Goal: Task Accomplishment & Management: Use online tool/utility

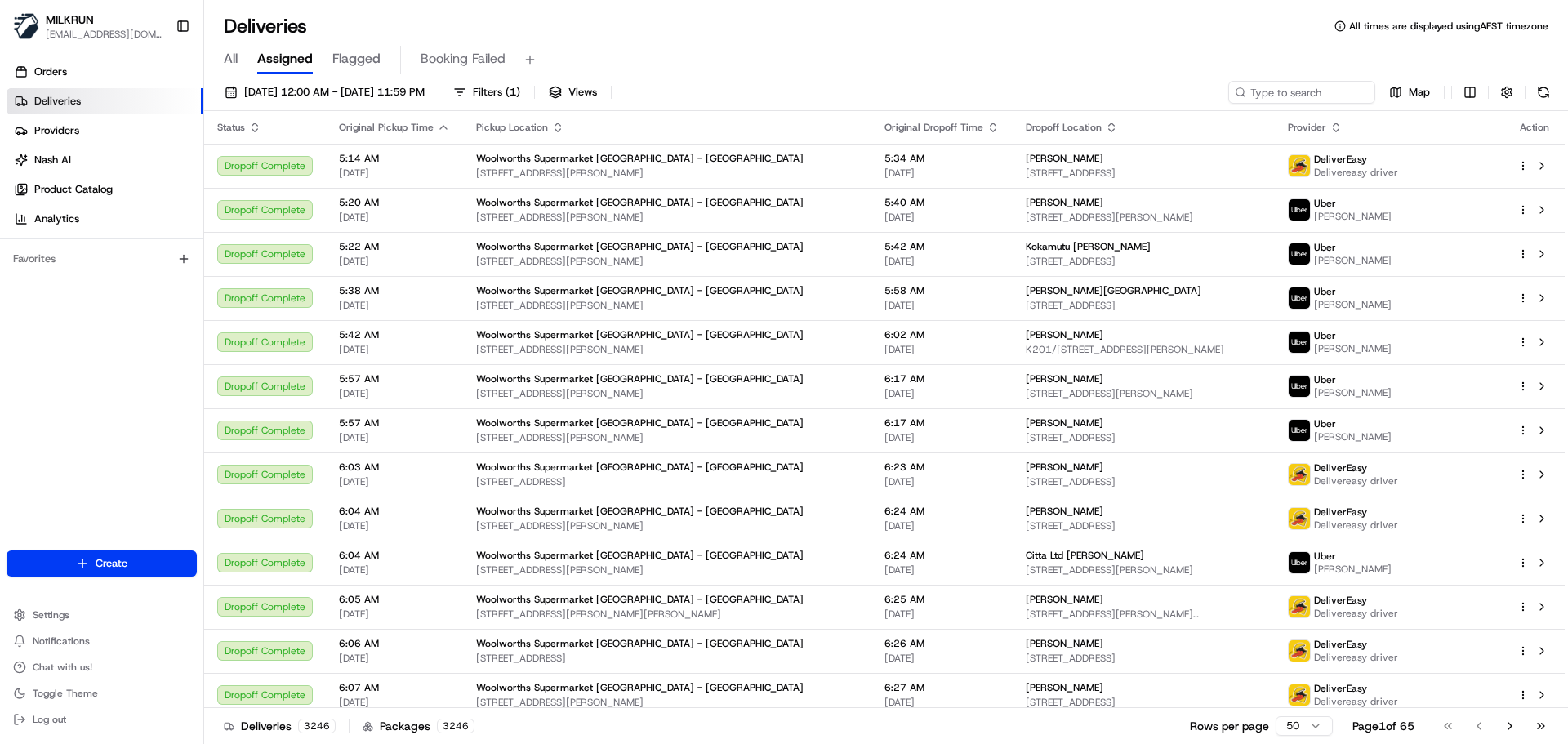
click at [234, 58] on span "All" at bounding box center [231, 58] width 14 height 19
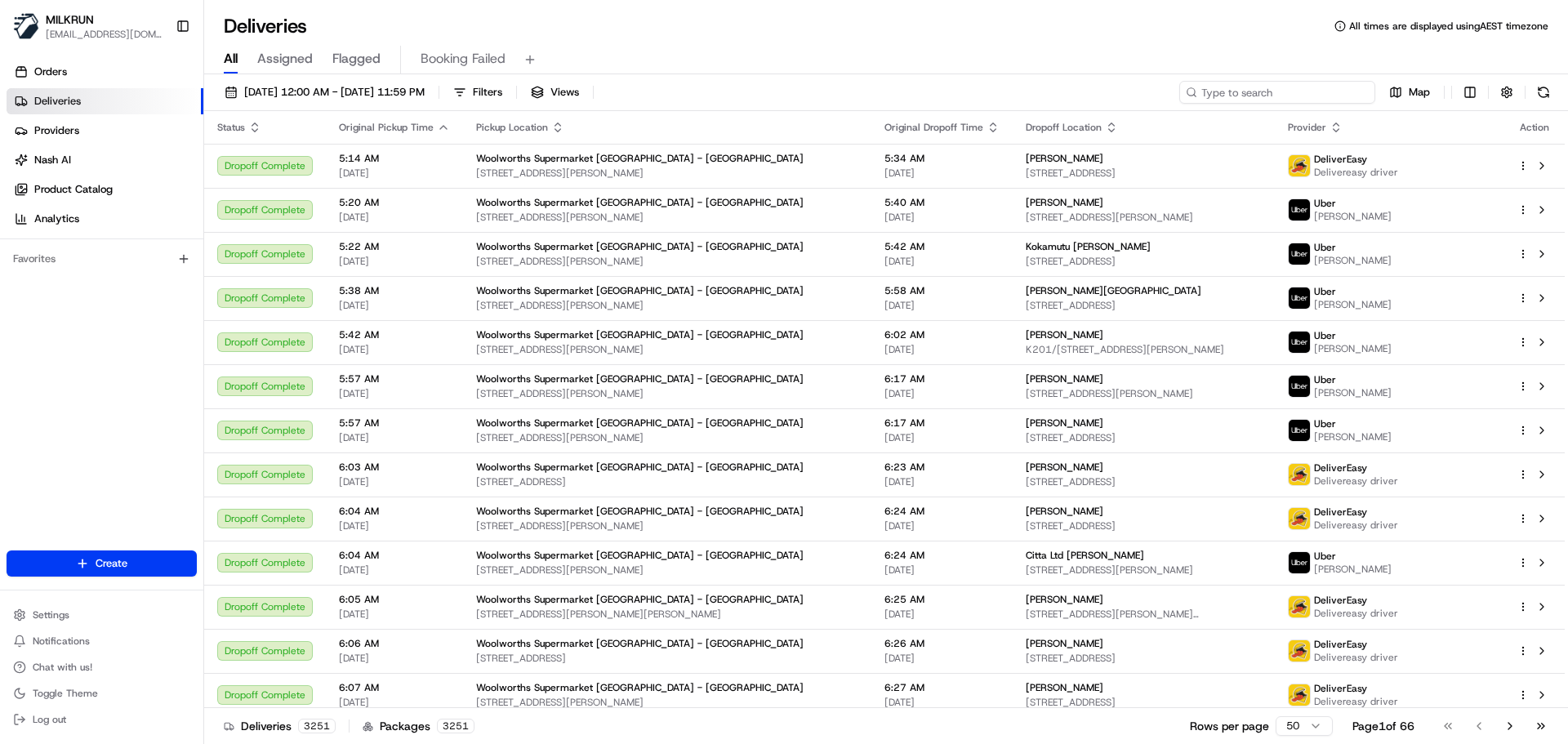
click at [1271, 96] on input at bounding box center [1278, 92] width 196 height 23
paste input "0d43ddcf-1819-4053-9d58-299e0196c3b1"
type input "0d43ddcf-1819-4053-9d58-299e0196c3b1"
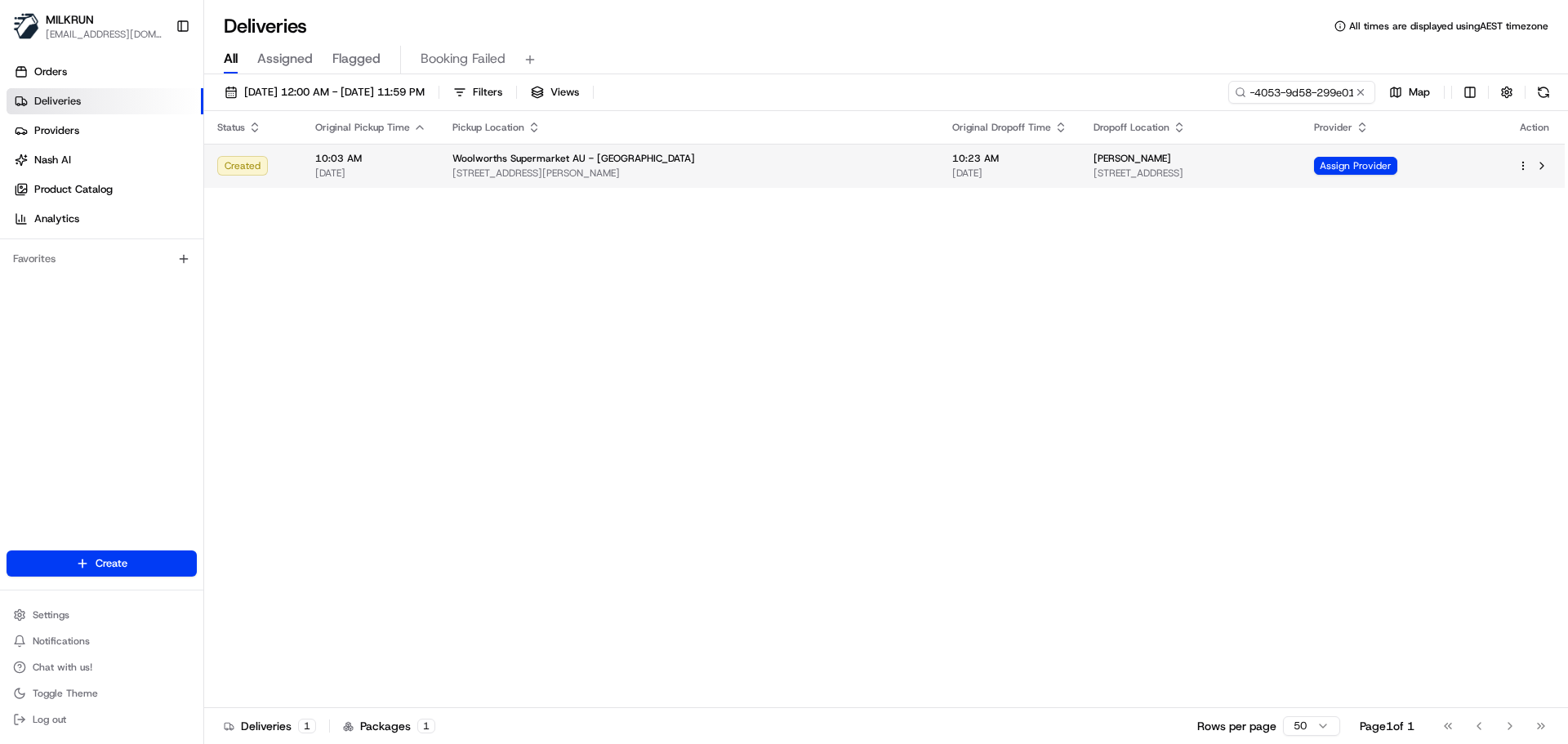
click at [1250, 165] on div "[PERSON_NAME]" at bounding box center [1191, 158] width 195 height 13
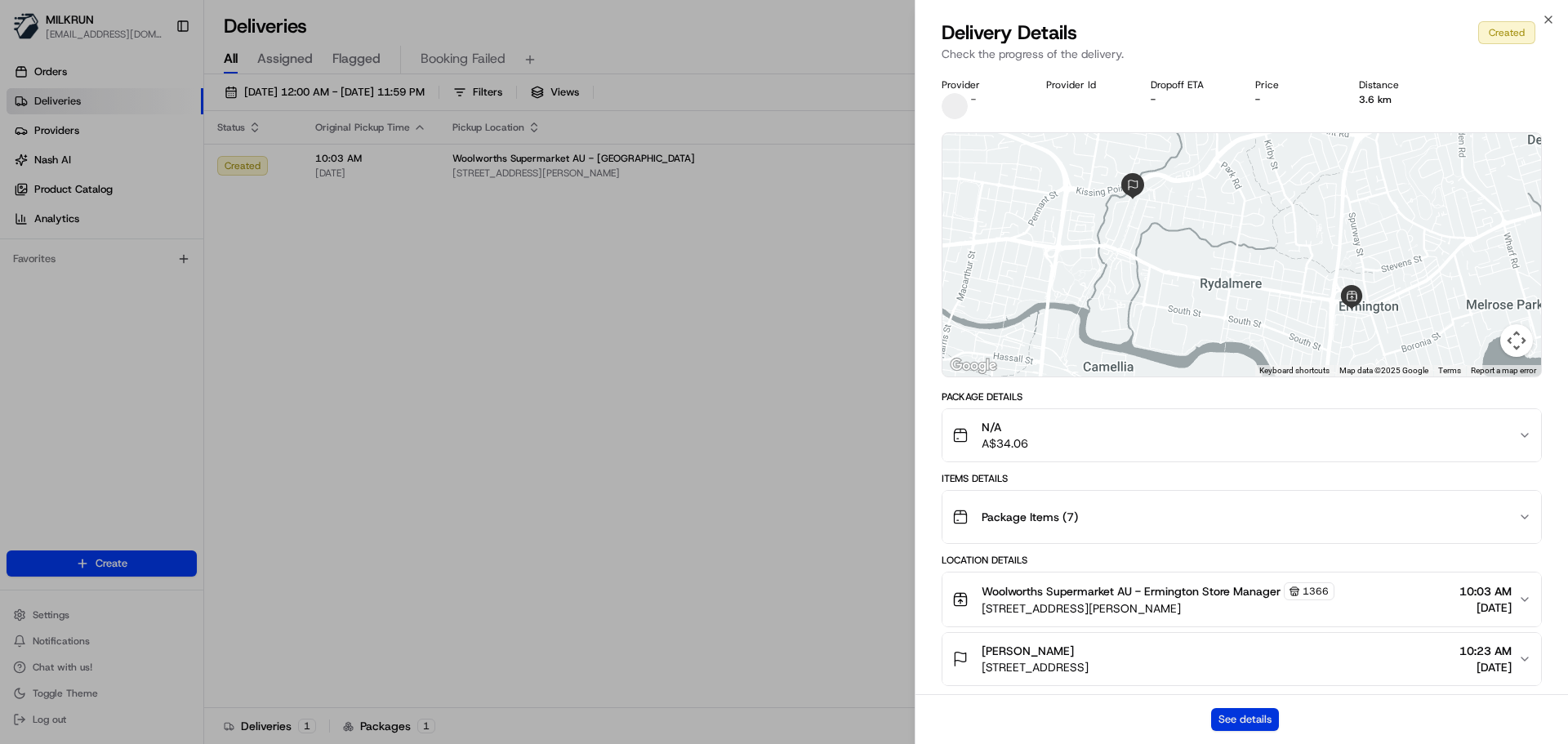
click at [1251, 712] on button "See details" at bounding box center [1245, 720] width 68 height 23
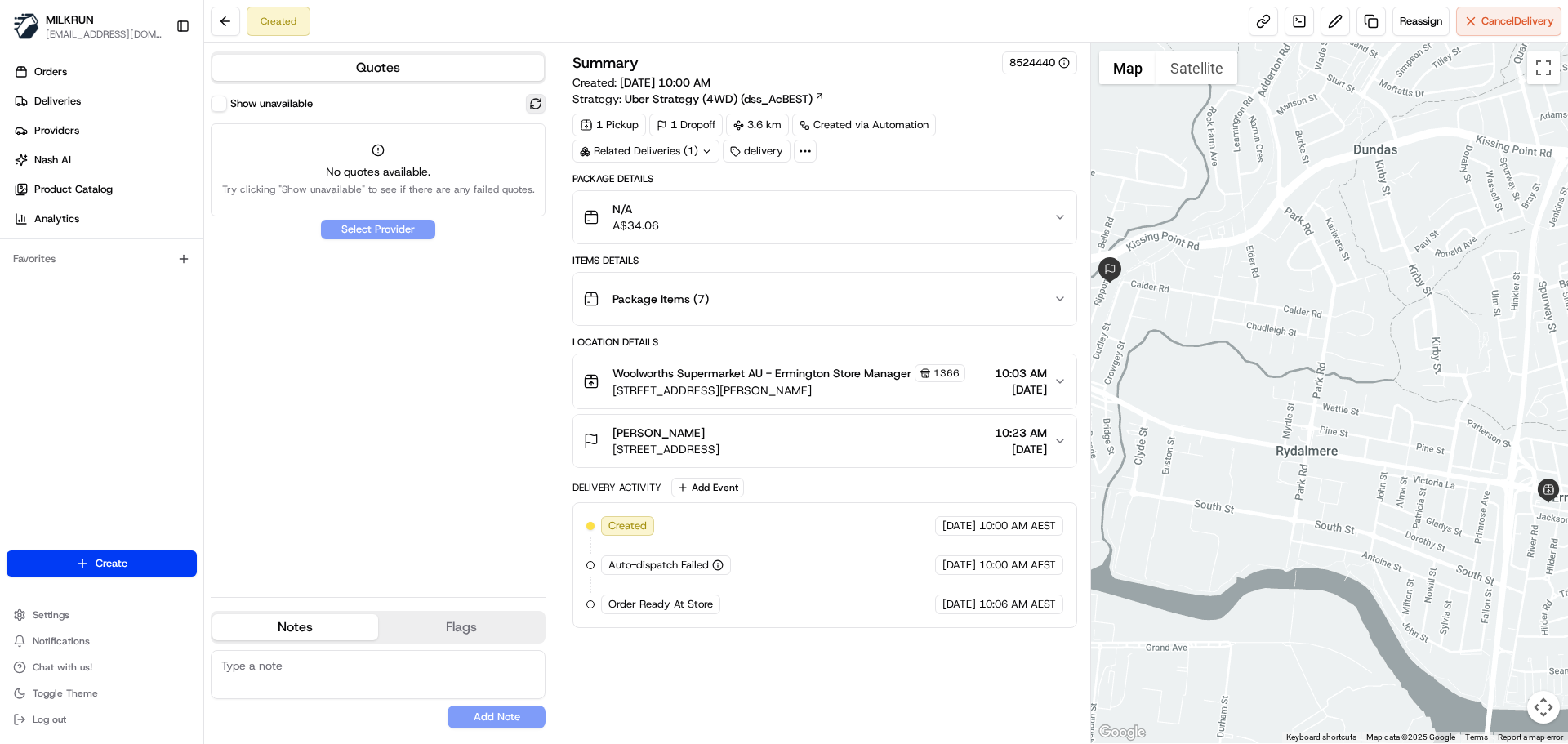
click at [538, 105] on button at bounding box center [536, 104] width 19 height 19
click at [1400, 27] on span "Reassign" at bounding box center [1421, 21] width 42 height 15
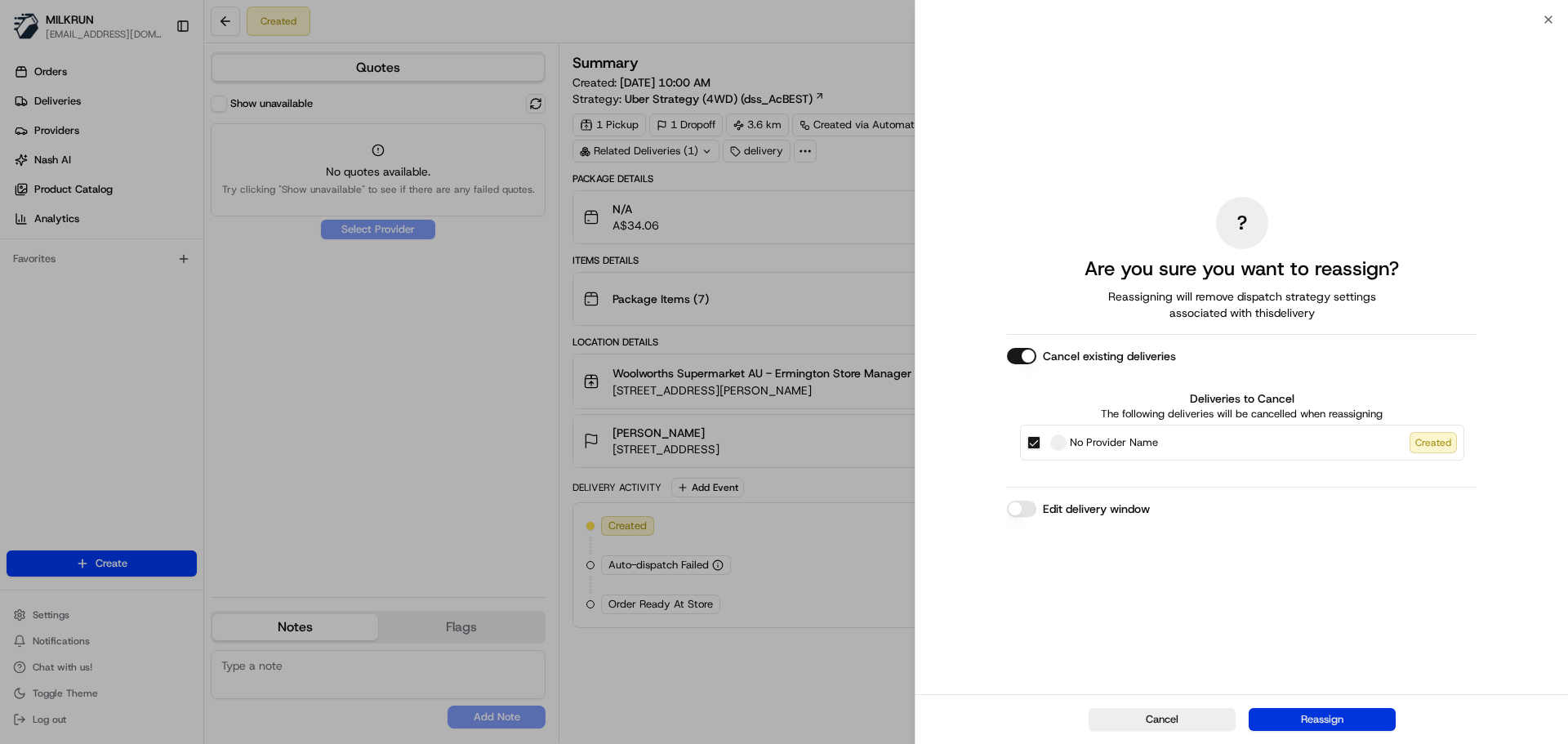
click at [1321, 720] on button "Reassign" at bounding box center [1322, 720] width 147 height 23
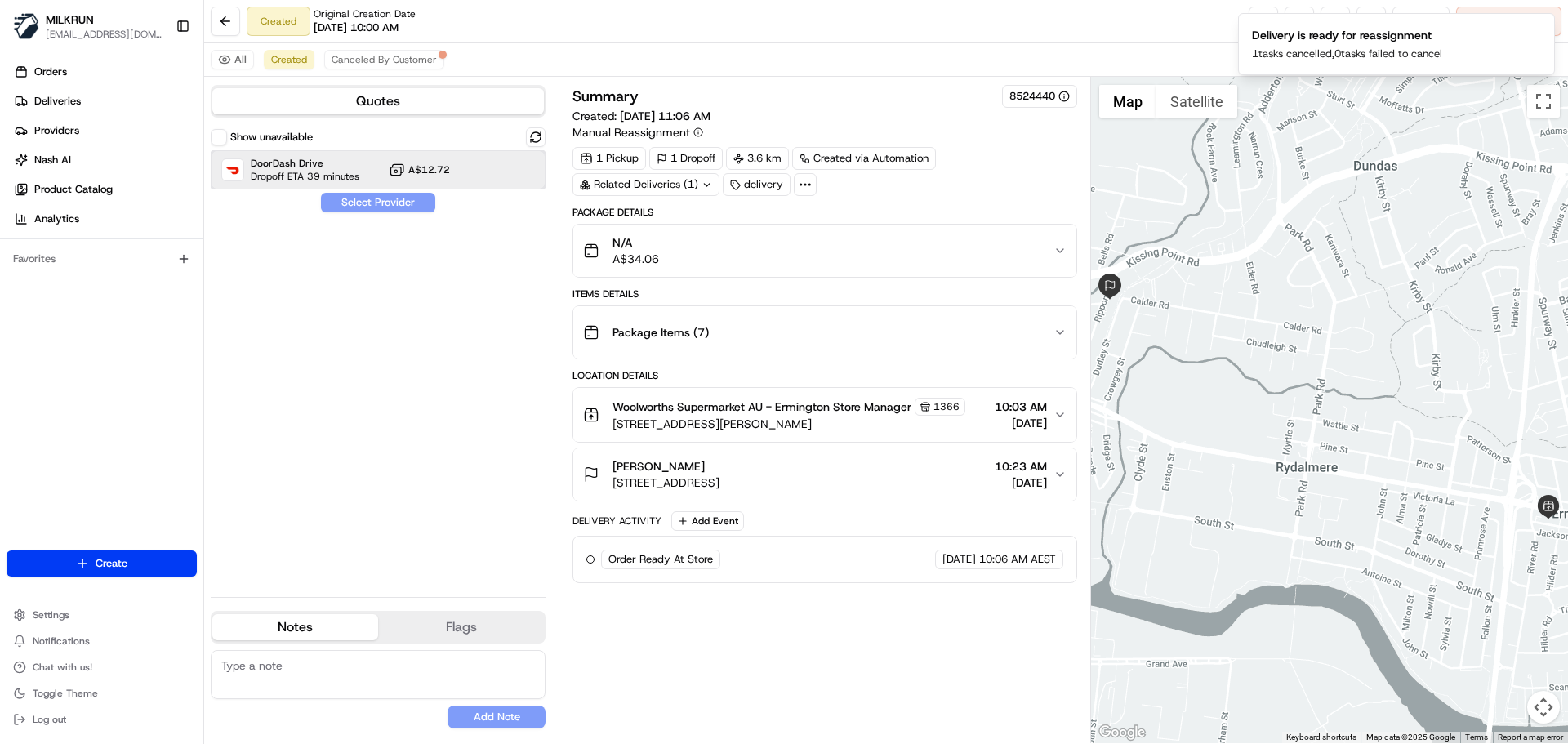
click at [494, 178] on div at bounding box center [496, 170] width 19 height 19
click at [378, 206] on button "Assign Provider" at bounding box center [378, 203] width 116 height 19
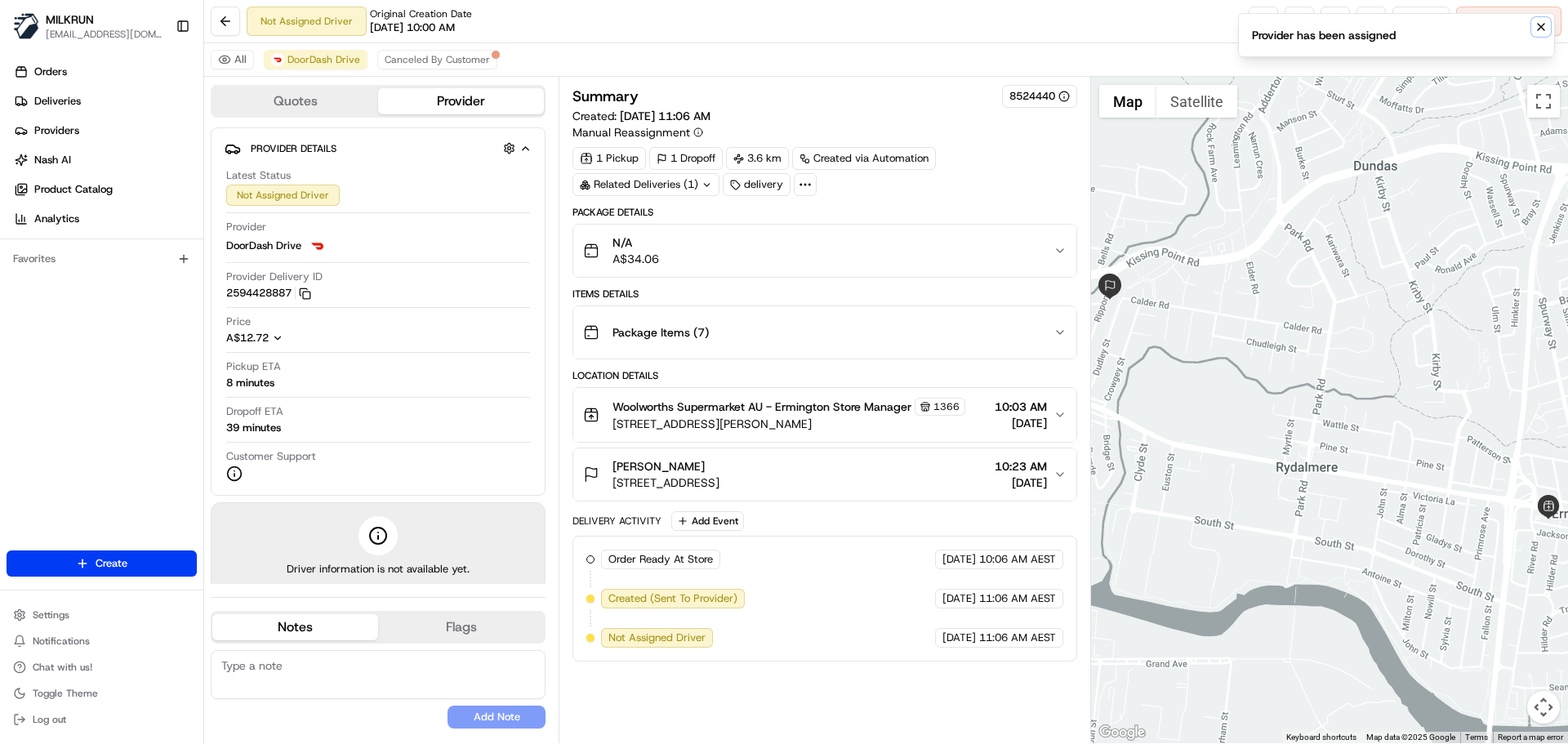
click at [1536, 27] on icon "Notifications (F8)" at bounding box center [1541, 27] width 13 height 13
click at [1266, 22] on link at bounding box center [1263, 20] width 29 height 29
